Goal: Transaction & Acquisition: Obtain resource

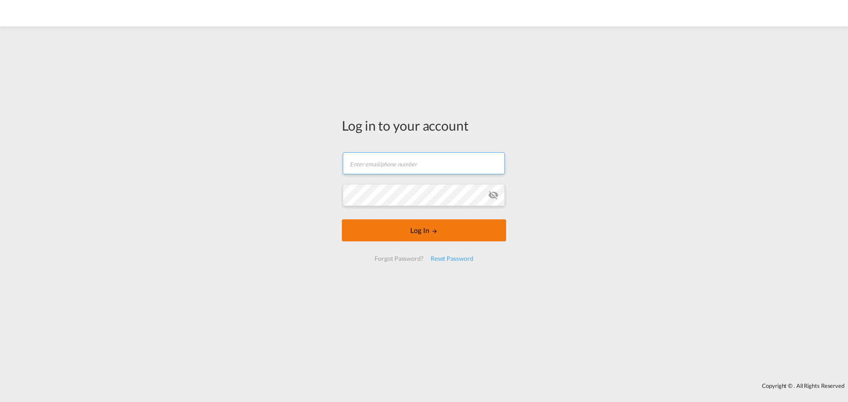
type input "[PERSON_NAME][EMAIL_ADDRESS][DOMAIN_NAME]"
click at [437, 234] on md-icon "LOGIN" at bounding box center [434, 231] width 6 height 6
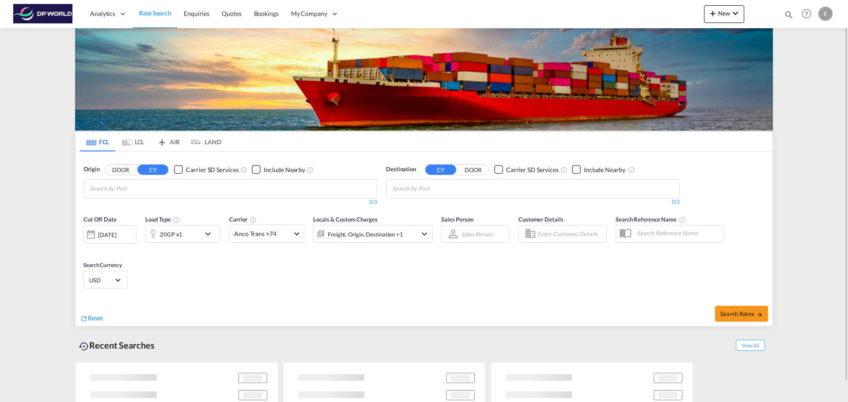
click at [241, 187] on md-chips at bounding box center [230, 189] width 293 height 19
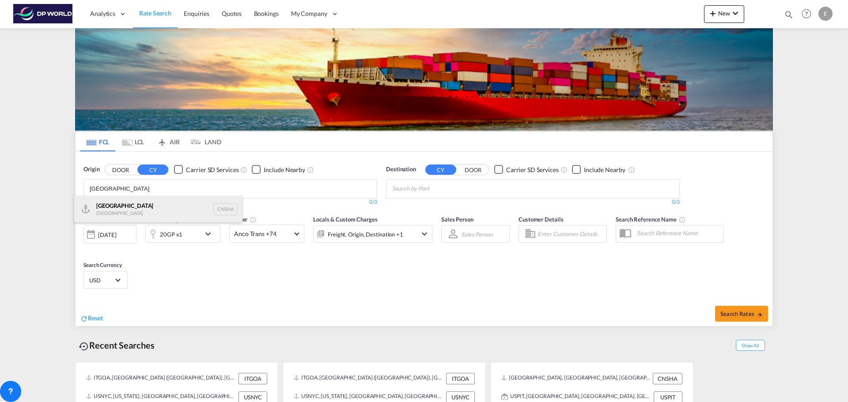
type input "[GEOGRAPHIC_DATA]"
click at [131, 216] on div "Shanghai [GEOGRAPHIC_DATA] CNSHA" at bounding box center [158, 209] width 168 height 26
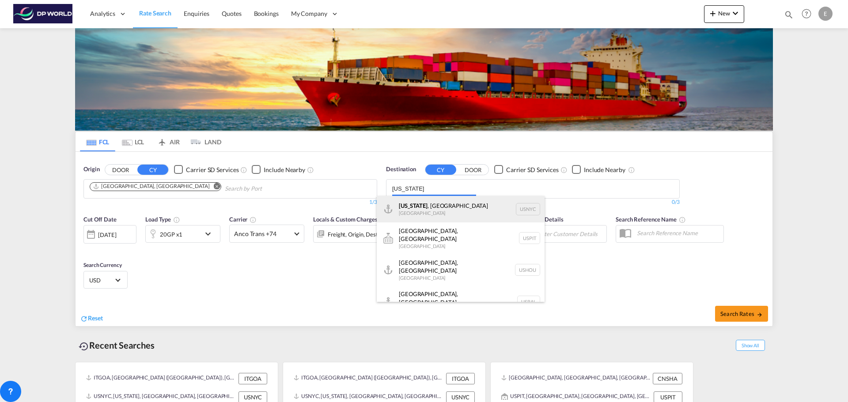
type input "[US_STATE]"
click at [421, 206] on div "[US_STATE] , [GEOGRAPHIC_DATA] [GEOGRAPHIC_DATA] USNYC" at bounding box center [461, 209] width 168 height 26
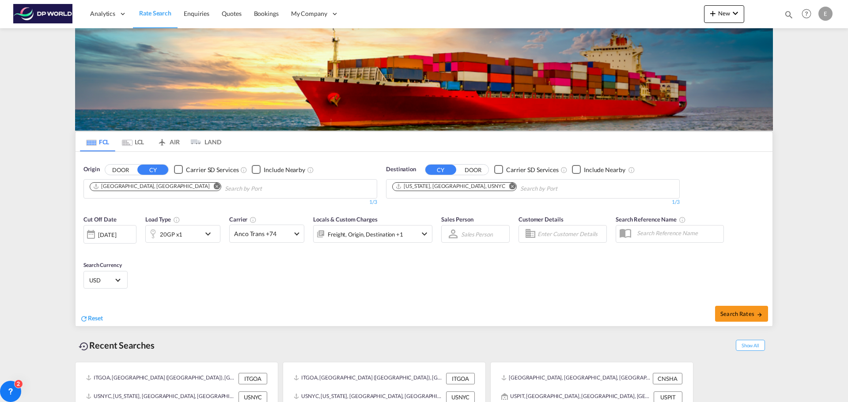
click at [209, 236] on md-icon "icon-chevron-down" at bounding box center [210, 234] width 15 height 11
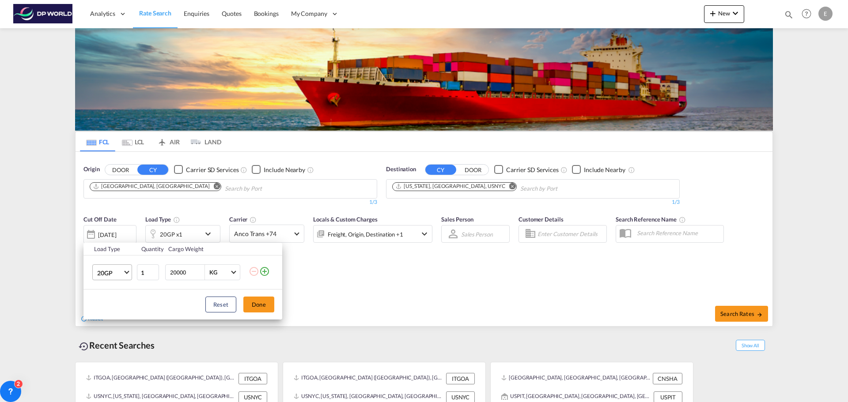
click at [125, 273] on md-select-value "20GP" at bounding box center [113, 272] width 35 height 15
click at [114, 314] on md-option "40HC" at bounding box center [120, 315] width 60 height 21
click at [255, 302] on button "Done" at bounding box center [258, 305] width 31 height 16
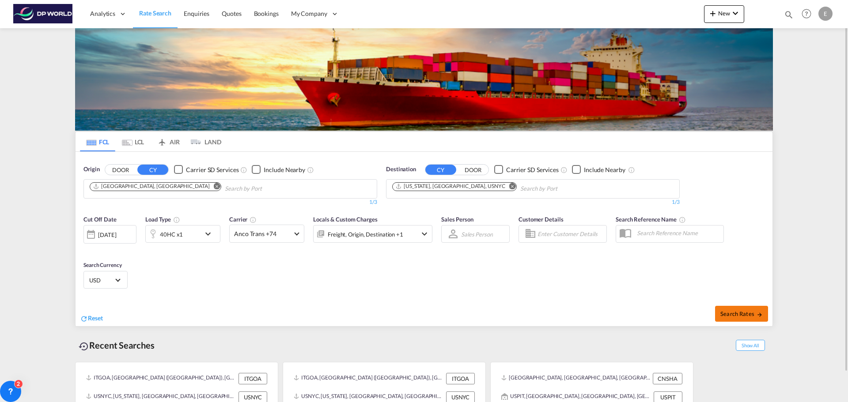
click at [726, 314] on span "Search Rates" at bounding box center [741, 313] width 42 height 7
type input "CNSHA to USNYC / [DATE]"
